Goal: Information Seeking & Learning: Learn about a topic

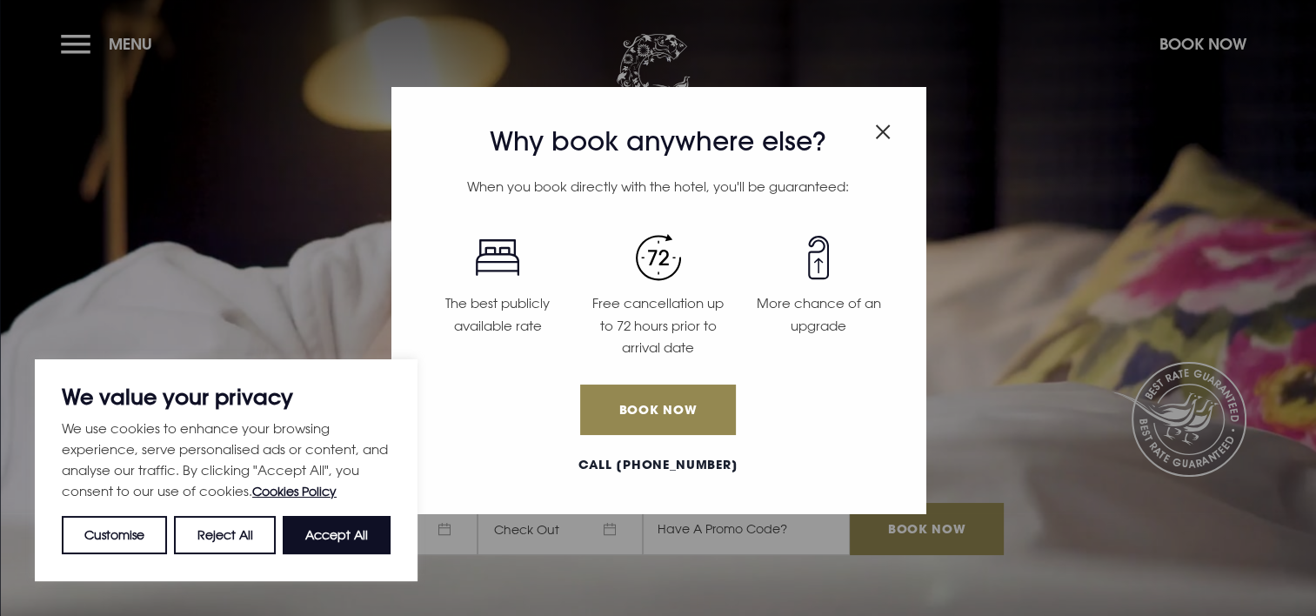
click at [885, 125] on img "Close modal" at bounding box center [883, 131] width 16 height 15
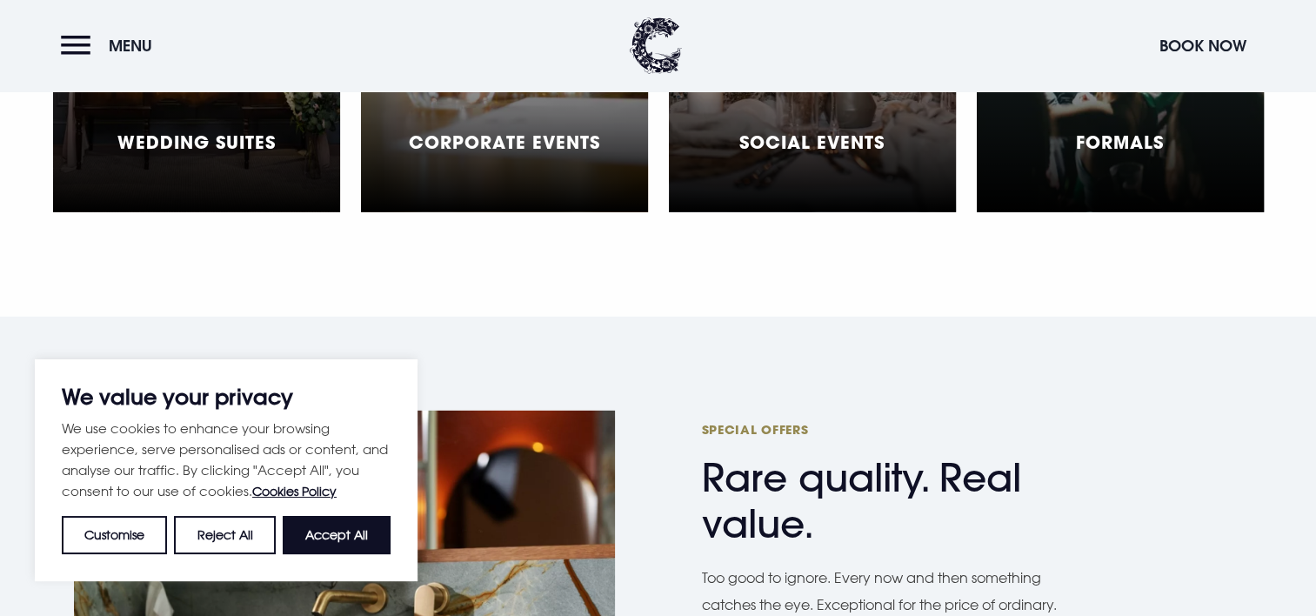
scroll to position [5255, 0]
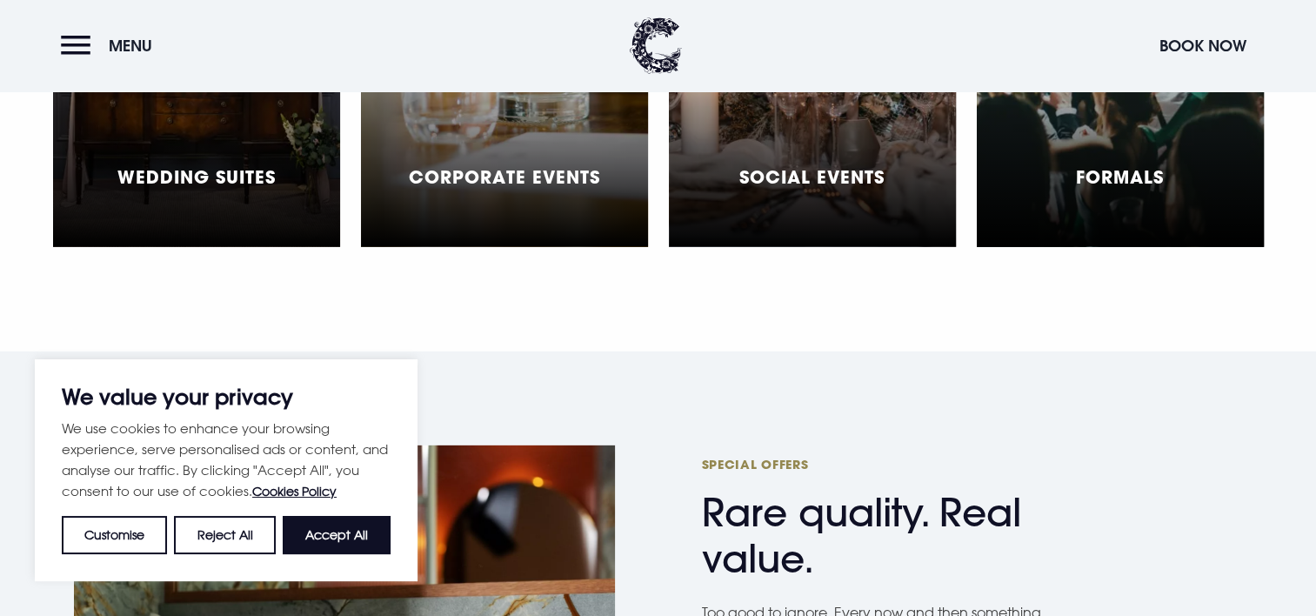
click at [840, 166] on h5 "Social Events" at bounding box center [811, 176] width 145 height 21
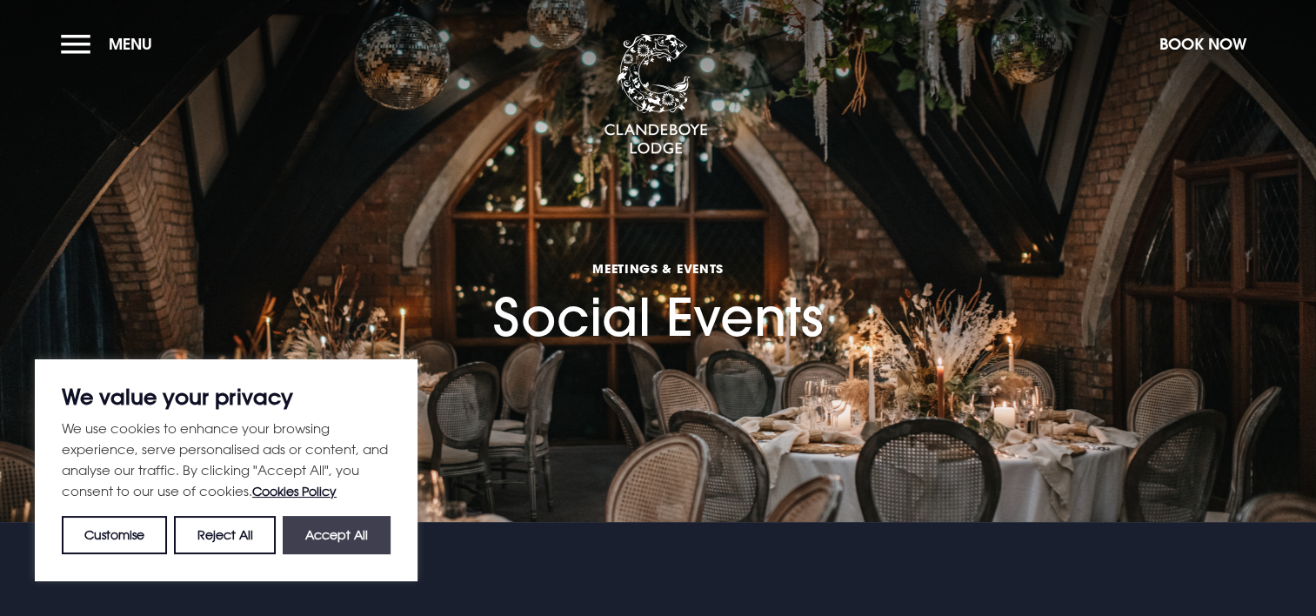
click at [345, 530] on button "Accept All" at bounding box center [337, 535] width 108 height 38
checkbox input "true"
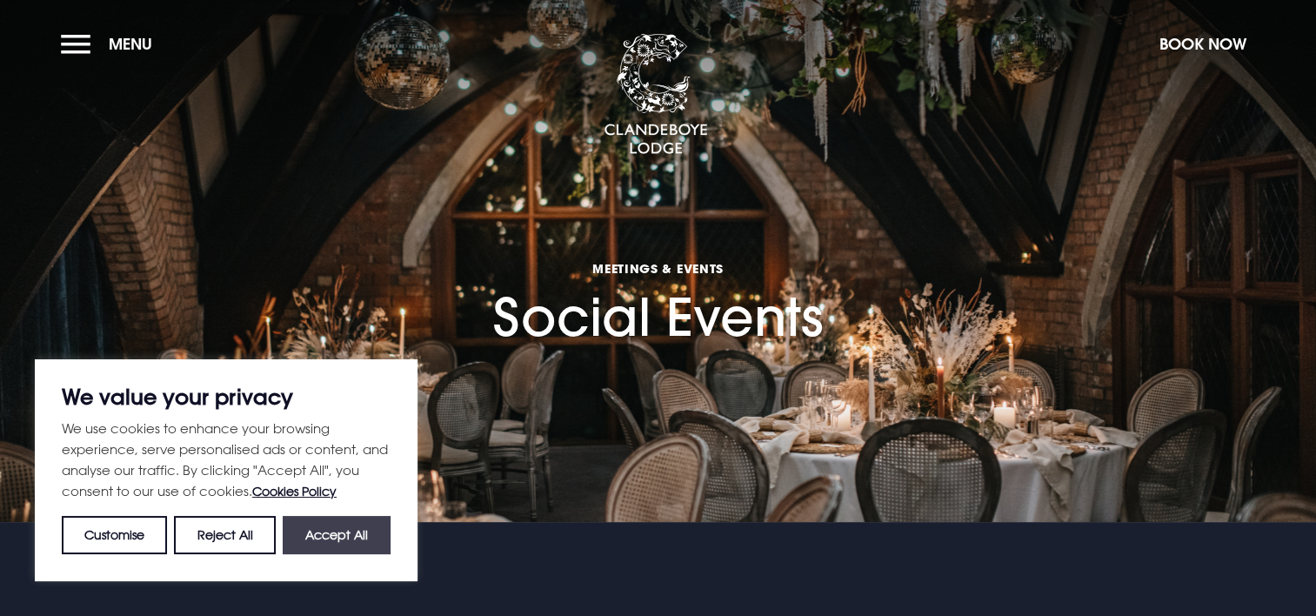
checkbox input "true"
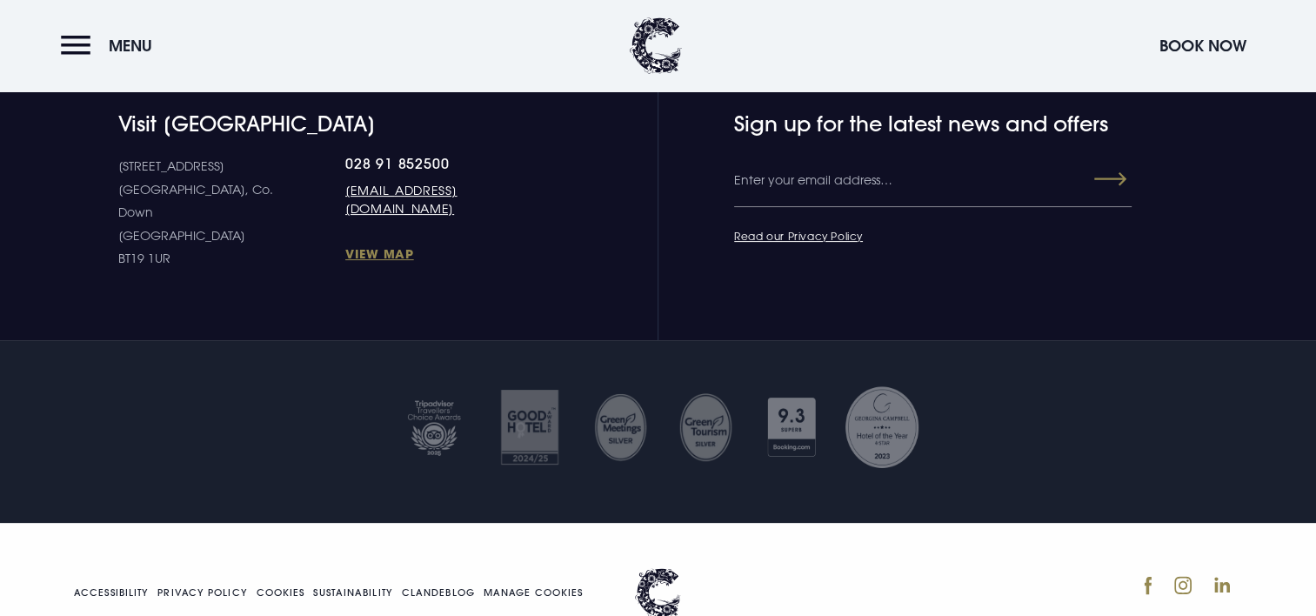
scroll to position [6995, 0]
